Goal: Find specific page/section: Find specific page/section

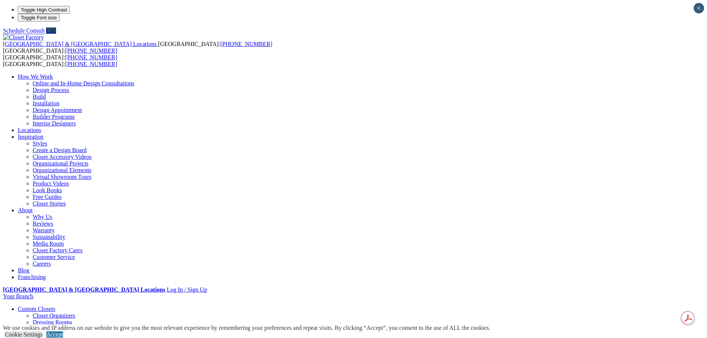
click at [41, 127] on link "Locations" at bounding box center [29, 130] width 23 height 6
type input "*****"
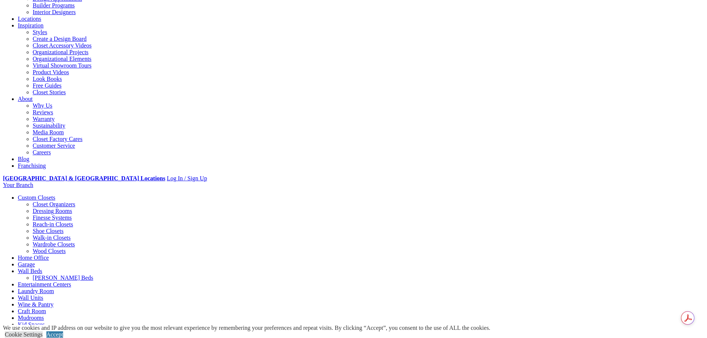
scroll to position [260, 0]
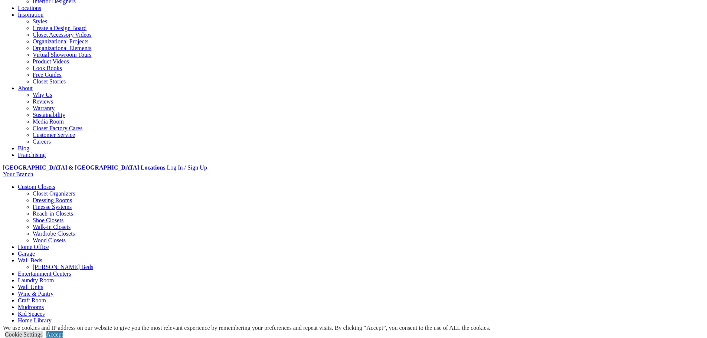
scroll to position [111, 0]
